Goal: Transaction & Acquisition: Purchase product/service

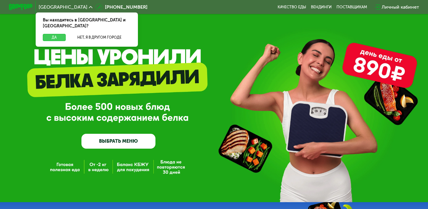
click at [62, 34] on button "Да" at bounding box center [54, 37] width 23 height 7
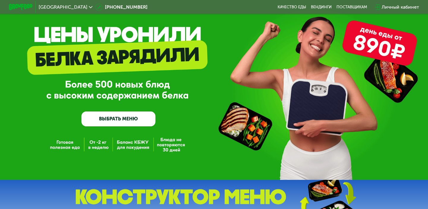
scroll to position [35, 0]
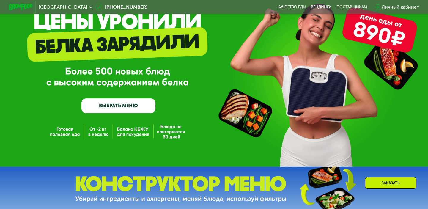
click at [121, 101] on link "ВЫБРАТЬ МЕНЮ" at bounding box center [118, 105] width 74 height 15
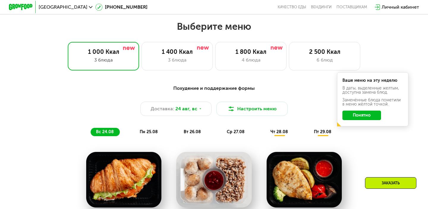
scroll to position [254, 0]
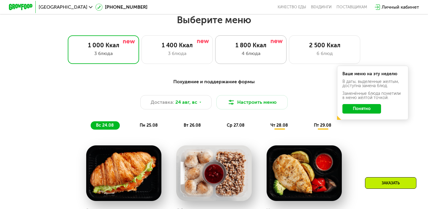
click at [268, 52] on div "4 блюда" at bounding box center [250, 53] width 59 height 7
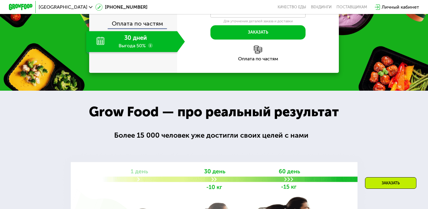
scroll to position [634, 0]
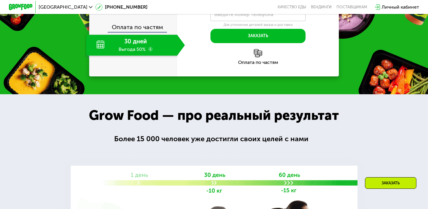
click at [255, 57] on img at bounding box center [258, 53] width 8 height 8
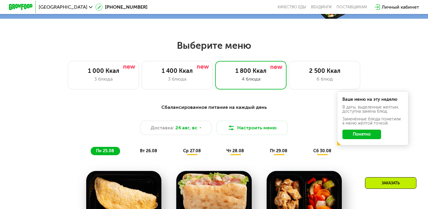
scroll to position [230, 0]
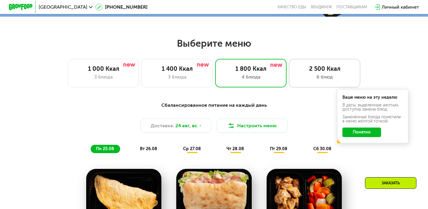
click at [302, 68] on div "2 500 Ккал" at bounding box center [324, 68] width 59 height 7
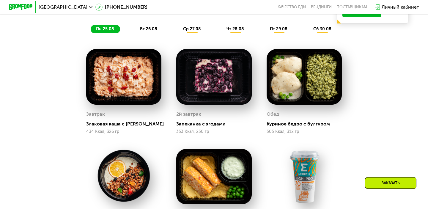
scroll to position [345, 0]
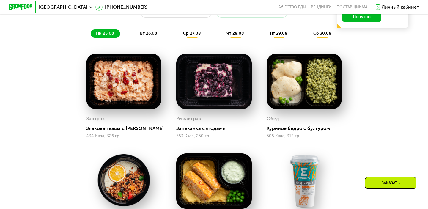
click at [142, 33] on span "вт 26.08" at bounding box center [148, 33] width 17 height 5
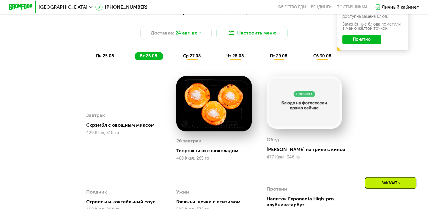
scroll to position [321, 0]
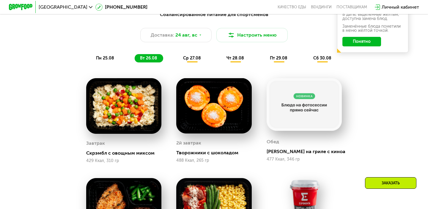
click at [221, 61] on div "ср 27.08" at bounding box center [235, 58] width 29 height 8
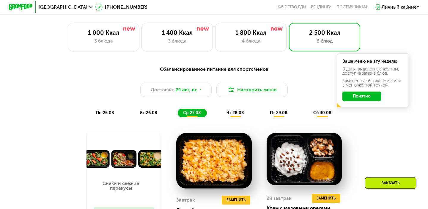
scroll to position [266, 0]
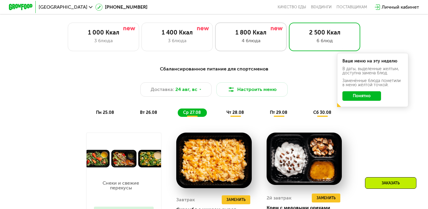
click at [248, 37] on div "4 блюда" at bounding box center [250, 40] width 59 height 7
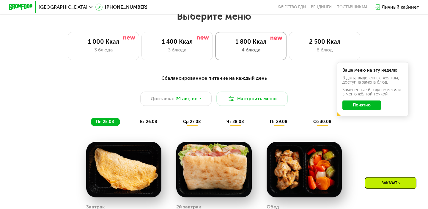
scroll to position [249, 0]
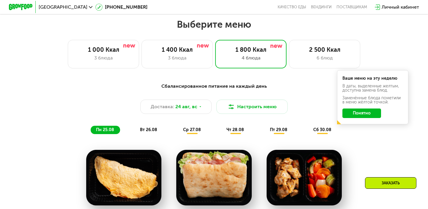
click at [178, 126] on div "вт 26.08" at bounding box center [192, 130] width 29 height 8
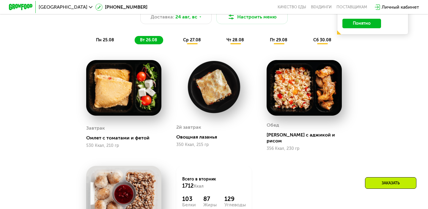
scroll to position [335, 0]
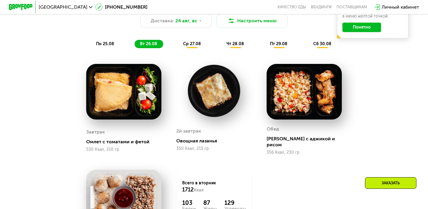
click at [190, 43] on span "ср 27.08" at bounding box center [192, 43] width 18 height 5
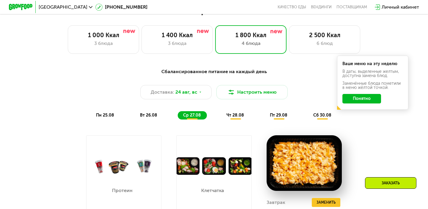
scroll to position [262, 0]
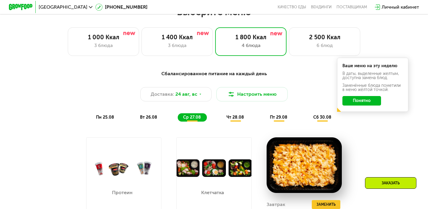
click at [238, 117] on span "чт 28.08" at bounding box center [236, 117] width 18 height 5
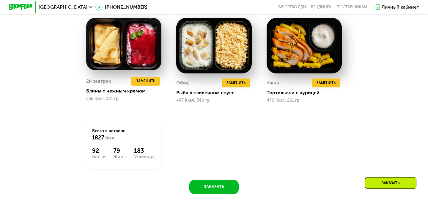
scroll to position [485, 0]
